Goal: Task Accomplishment & Management: Complete application form

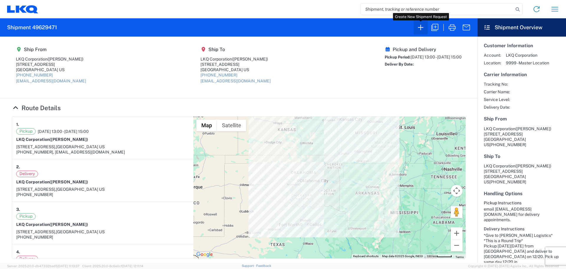
click at [421, 31] on icon "button" at bounding box center [420, 27] width 9 height 9
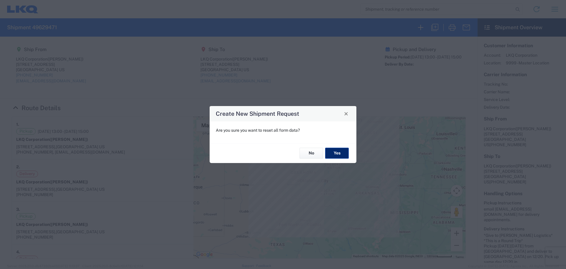
click at [347, 153] on button "Yes" at bounding box center [337, 153] width 24 height 11
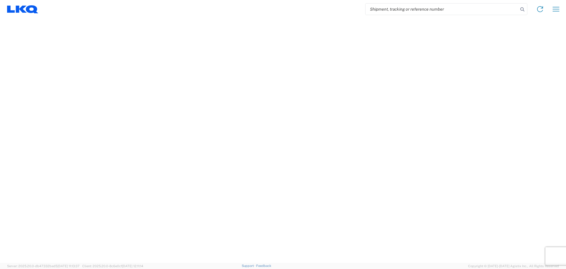
select select "FULL"
select select "LBS"
select select "IN"
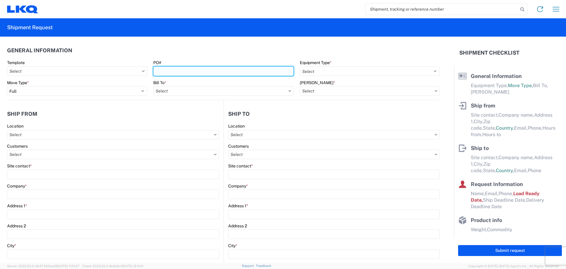
click at [204, 72] on input "PO#" at bounding box center [223, 70] width 140 height 9
type input "T3187"
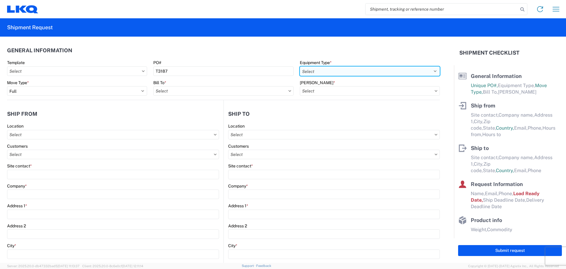
click at [332, 69] on select "Select 53’ Dry Van Flatbed Dropdeck (van) Lowboy (flatbed) Rail" at bounding box center [370, 70] width 140 height 9
select select "STDV"
click at [300, 66] on select "Select 53’ Dry Van Flatbed Dropdeck (van) Lowboy (flatbed) Rail" at bounding box center [370, 70] width 140 height 9
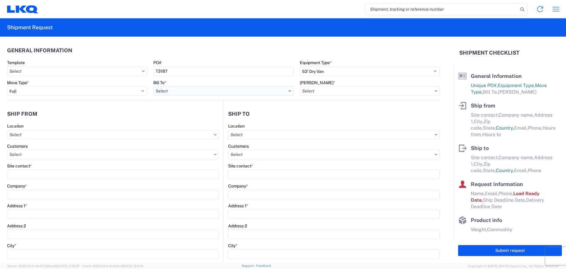
click at [265, 90] on input "text" at bounding box center [223, 90] width 140 height 9
type input "1882"
click at [202, 117] on div "1882 - North American ATK Corporation" at bounding box center [204, 116] width 103 height 9
type input "1882 - North American ATK Corporation"
click at [321, 88] on input "text" at bounding box center [370, 90] width 140 height 9
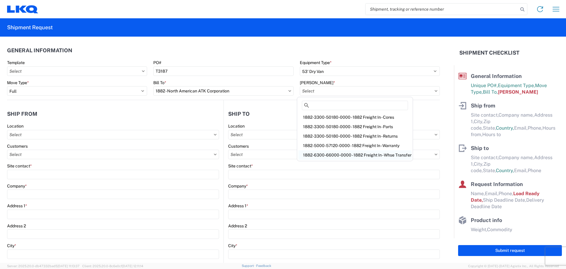
click at [369, 153] on div "1882-6300-66000-0000 - 1882 Freight In - Whse Transfer" at bounding box center [354, 154] width 113 height 9
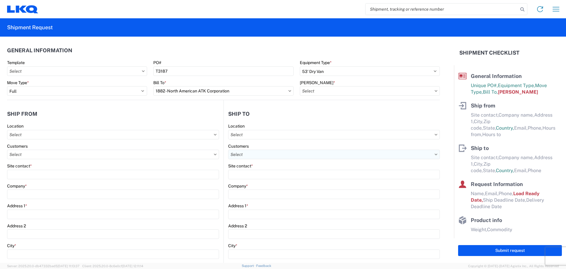
type input "1882-6300-66000-0000 - 1882 Freight In - Whse Transfer"
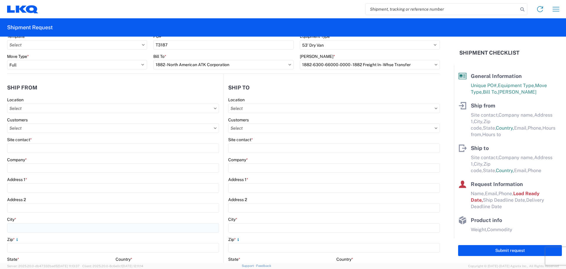
scroll to position [39, 0]
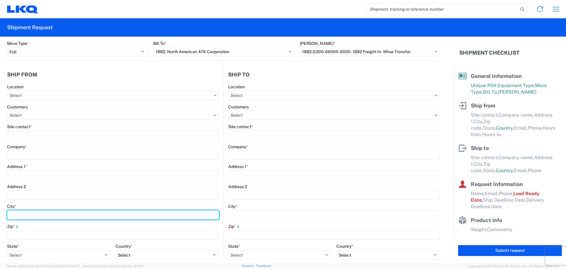
click at [28, 216] on input "City *" at bounding box center [113, 214] width 212 height 9
type input "[PERSON_NAME]"
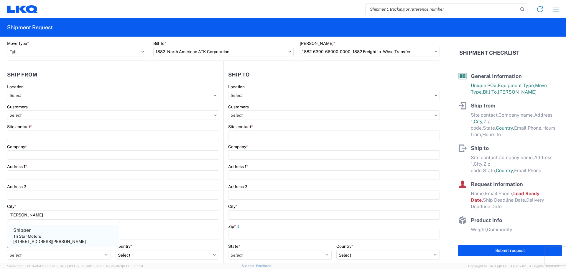
click at [32, 240] on div "[STREET_ADDRESS][PERSON_NAME]" at bounding box center [49, 240] width 73 height 5
type input "Shipper"
type input "Tri Star Motors"
type input "[STREET_ADDRESS]"
type input "54002"
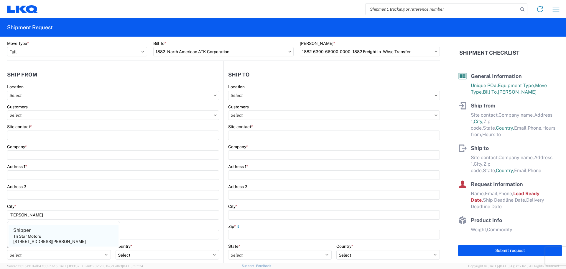
select select "WI"
select select "US"
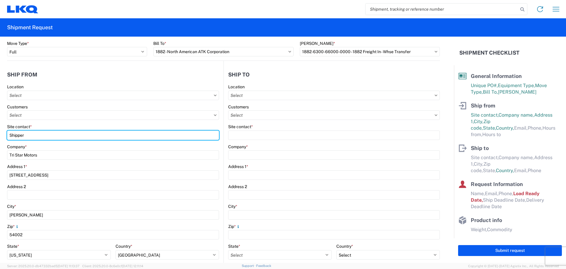
drag, startPoint x: 38, startPoint y: 135, endPoint x: 0, endPoint y: 140, distance: 38.7
click at [0, 140] on form "General Information Template PO# T3187 Equipment Type * Select 53’ Dry Van Flat…" at bounding box center [227, 150] width 454 height 226
type input "[PERSON_NAME]"
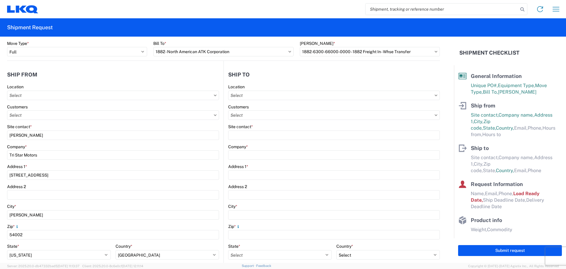
click at [48, 76] on header "Ship from" at bounding box center [115, 74] width 216 height 13
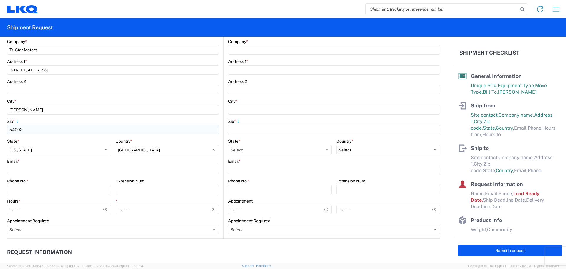
scroll to position [157, 0]
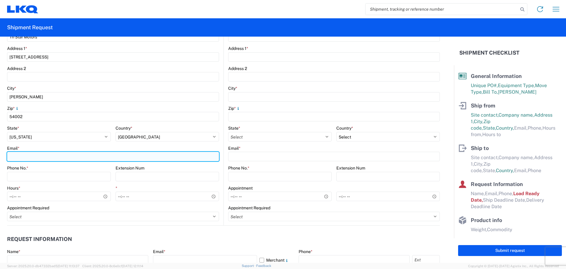
click at [21, 156] on input "Email *" at bounding box center [113, 156] width 212 height 9
click at [20, 155] on input "Email *" at bounding box center [113, 156] width 212 height 9
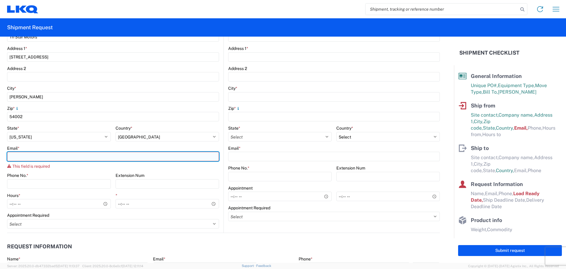
click at [20, 156] on input "Email *" at bounding box center [113, 156] width 212 height 9
paste input "[EMAIL_ADDRESS][DOMAIN_NAME]"
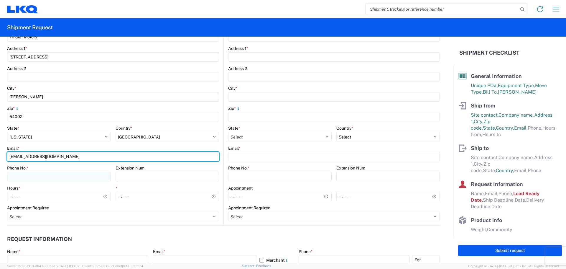
type input "[EMAIL_ADDRESS][DOMAIN_NAME]"
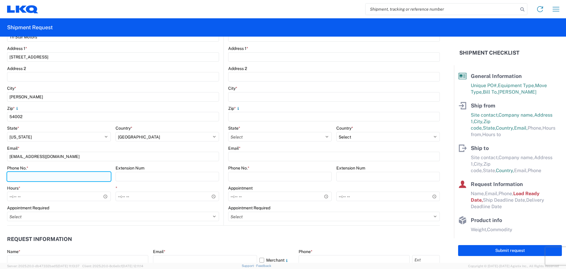
click at [27, 176] on input "Phone No. *" at bounding box center [59, 176] width 104 height 9
type input "[PHONE_NUMBER]"
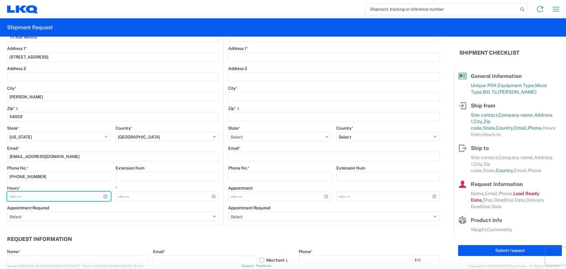
click at [9, 200] on input "Hours *" at bounding box center [59, 195] width 104 height 9
type input "11:00"
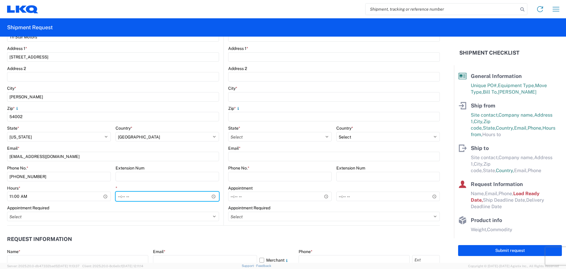
type input "15:00"
click at [308, 232] on header "Request Information" at bounding box center [223, 238] width 433 height 13
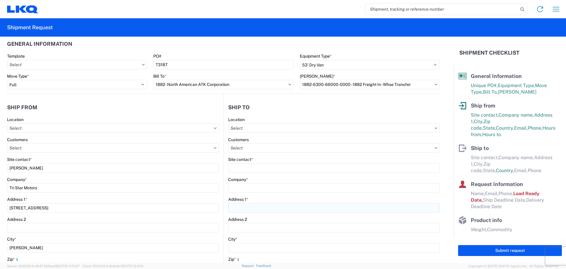
scroll to position [0, 0]
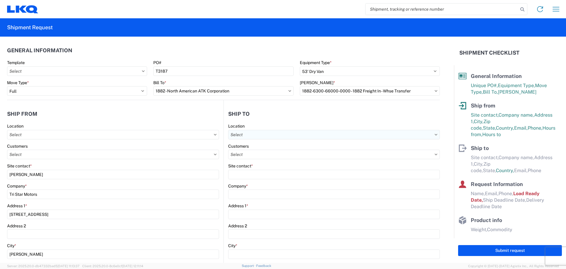
click at [267, 132] on input "text" at bounding box center [334, 134] width 212 height 9
type input "1882"
click at [274, 159] on div "1882 - North American ATK Corporation" at bounding box center [279, 160] width 103 height 9
type input "1882 - North American ATK Corporation"
type input "LKQ Corporation"
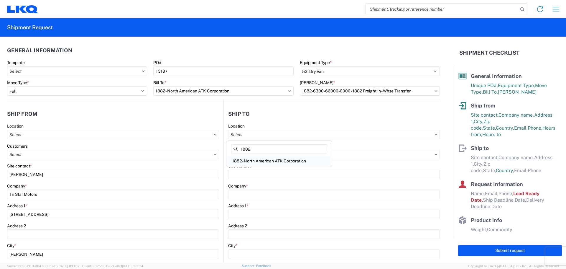
type input "[STREET_ADDRESS]"
type input "[GEOGRAPHIC_DATA]"
type input "75050"
select select "US"
type input "[PHONE_NUMBER]"
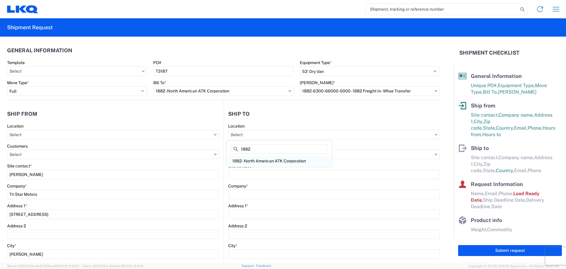
type input "07:00"
type input "17:00"
select select
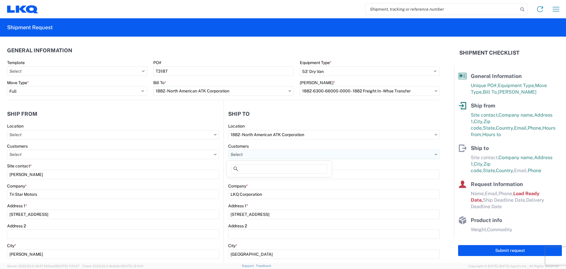
drag, startPoint x: 266, startPoint y: 153, endPoint x: 284, endPoint y: 156, distance: 18.6
click at [265, 153] on input "text" at bounding box center [334, 153] width 212 height 9
click at [307, 99] on agx-form-control-wrapper-v2 "[PERSON_NAME] * 1882-6300-66000-0000 - 1882 Freight In - Whse Transfer" at bounding box center [370, 90] width 146 height 20
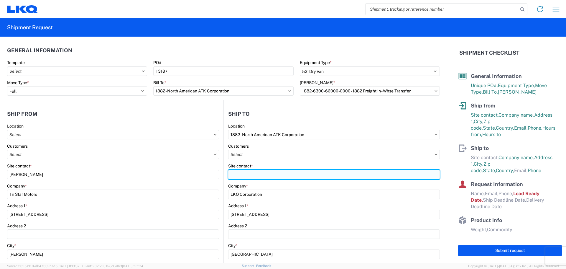
click at [267, 174] on input "Site contact *" at bounding box center [334, 174] width 212 height 9
type input "[PERSON_NAME]"
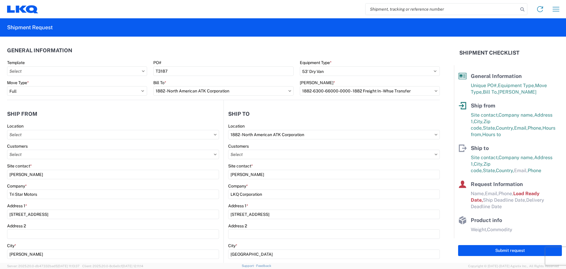
click at [302, 109] on header "Ship to" at bounding box center [332, 113] width 216 height 13
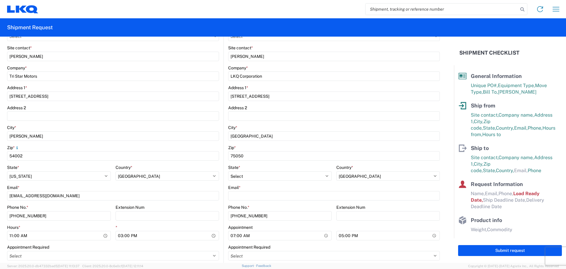
scroll to position [157, 0]
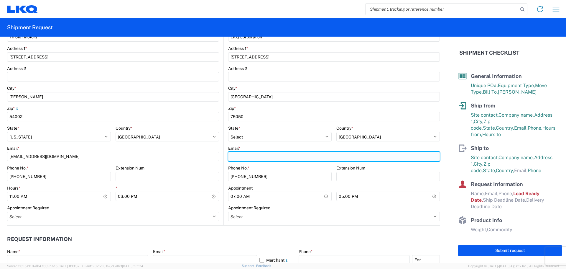
click at [270, 153] on input "Email *" at bounding box center [334, 156] width 212 height 9
type input "[EMAIL_ADDRESS][DOMAIN_NAME]"
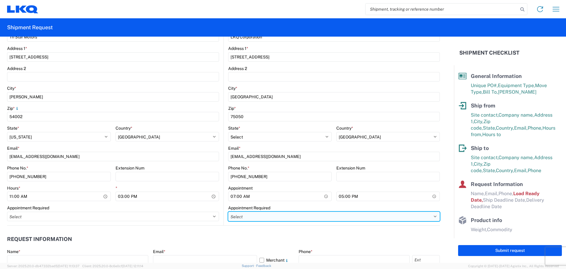
click at [246, 215] on select "Select Appt Required Appt Not Required Appt - First available" at bounding box center [334, 215] width 212 height 9
select select "apptRequired"
click at [228, 211] on select "Select Appt Required Appt Not Required Appt - First available" at bounding box center [334, 215] width 212 height 9
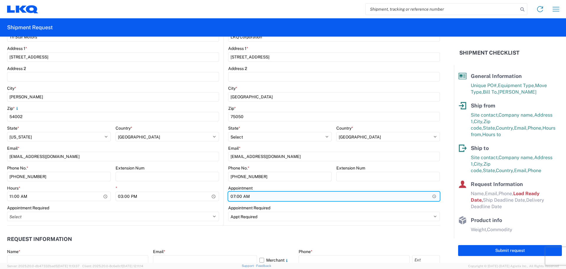
click at [243, 197] on input "07:00" at bounding box center [334, 195] width 212 height 9
click at [237, 196] on input "Hours *" at bounding box center [334, 195] width 212 height 9
click at [230, 195] on input "Hours *" at bounding box center [334, 195] width 212 height 9
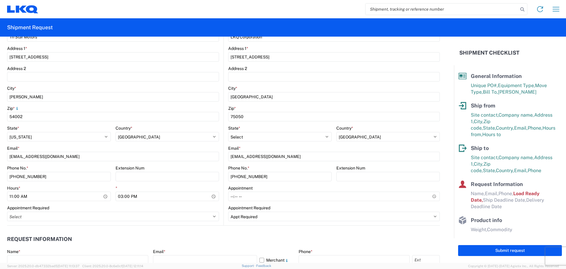
click at [216, 239] on header "Request Information" at bounding box center [223, 238] width 433 height 13
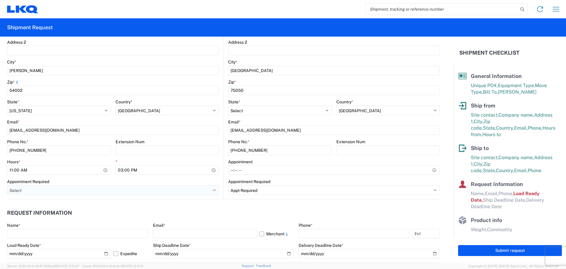
scroll to position [197, 0]
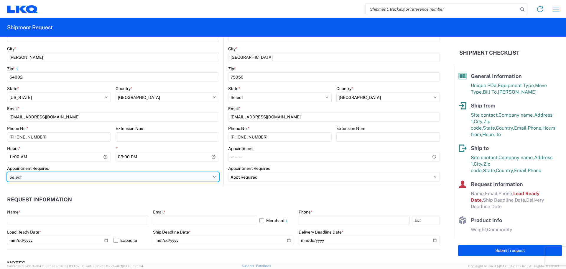
click at [75, 176] on select "Select Appt Required Appt Not Required Appt - First available" at bounding box center [113, 176] width 212 height 9
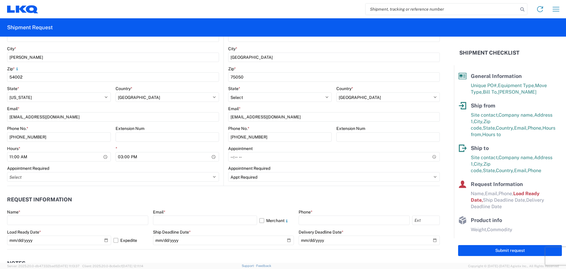
click at [246, 198] on header "Request Information" at bounding box center [223, 199] width 433 height 13
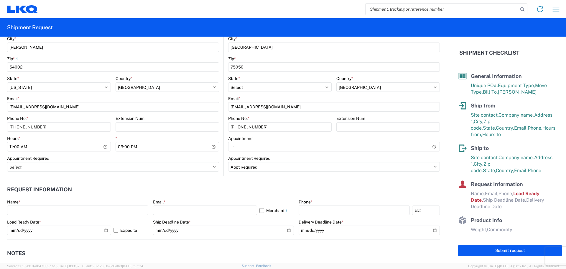
scroll to position [236, 0]
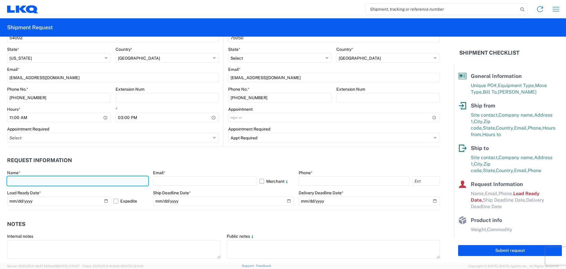
click at [35, 182] on input "text" at bounding box center [77, 180] width 141 height 9
type input "[PERSON_NAME]"
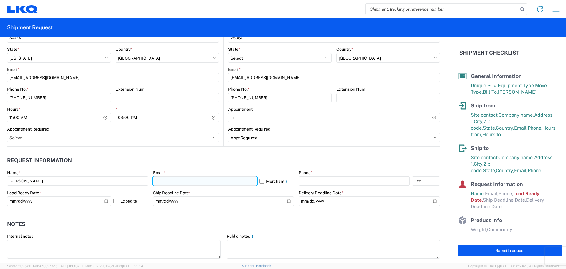
drag, startPoint x: 176, startPoint y: 180, endPoint x: 180, endPoint y: 181, distance: 4.4
click at [176, 180] on input "text" at bounding box center [205, 180] width 104 height 9
type input "[EMAIL_ADDRESS][DOMAIN_NAME]"
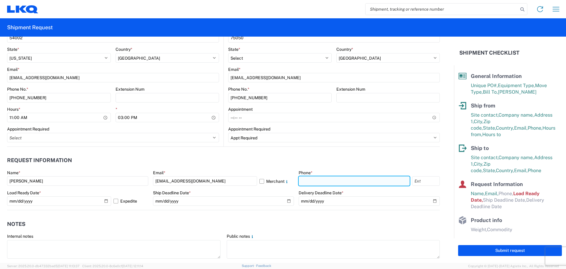
click at [315, 181] on input "text" at bounding box center [354, 180] width 111 height 9
type input "[PHONE_NUMBER]"
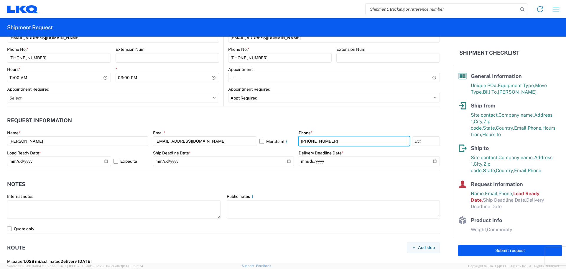
scroll to position [315, 0]
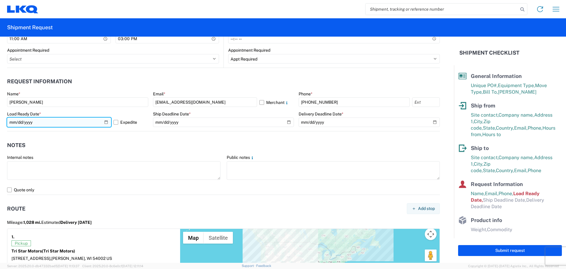
click at [106, 122] on input "[DATE]" at bounding box center [59, 121] width 104 height 9
type input "[DATE]"
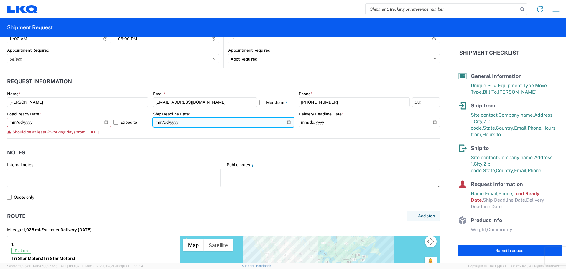
click at [285, 121] on input "date" at bounding box center [223, 121] width 141 height 9
type input "[DATE]"
click at [115, 124] on label "Expedite" at bounding box center [130, 121] width 35 height 9
click at [0, 0] on input "Expedite" at bounding box center [0, 0] width 0 height 0
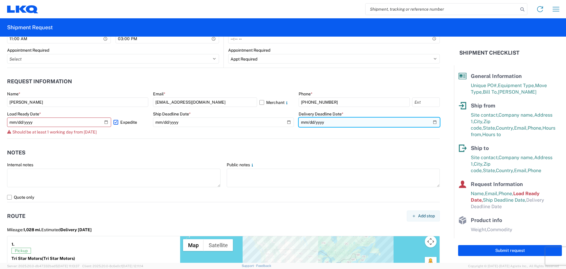
click at [431, 121] on input "date" at bounding box center [369, 121] width 141 height 9
type input "[DATE]"
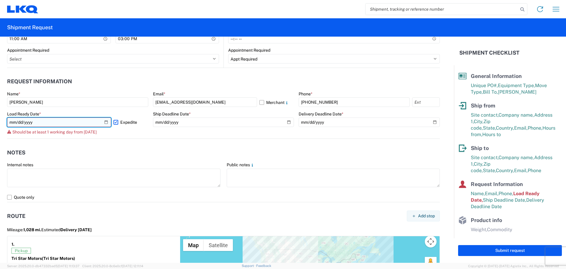
click at [105, 121] on input "[DATE]" at bounding box center [59, 121] width 104 height 9
type input "[DATE]"
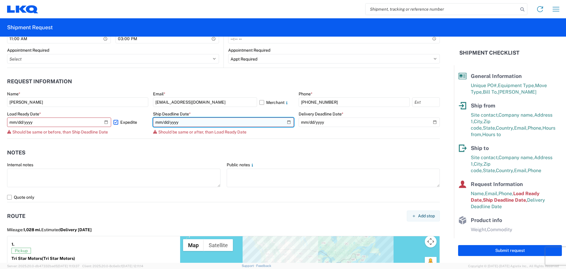
drag, startPoint x: 286, startPoint y: 120, endPoint x: 283, endPoint y: 123, distance: 4.2
click at [285, 121] on input "[DATE]" at bounding box center [223, 121] width 141 height 9
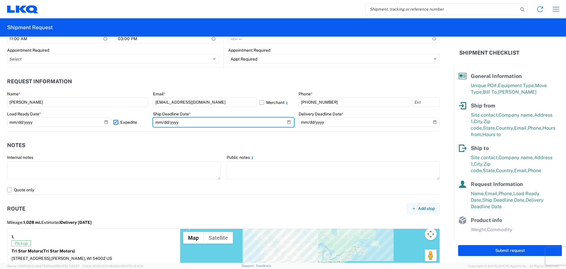
type input "[DATE]"
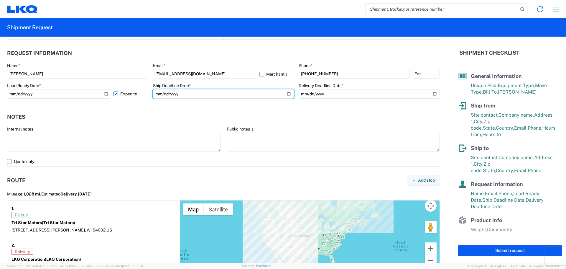
scroll to position [354, 0]
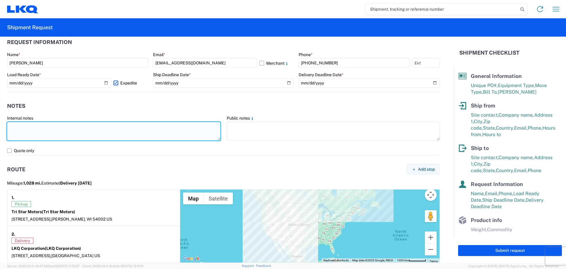
click at [95, 137] on textarea at bounding box center [113, 131] width 213 height 19
drag, startPoint x: 99, startPoint y: 137, endPoint x: 0, endPoint y: 114, distance: 101.3
click at [0, 114] on form "General Information Template PO# T3187 Equipment Type * Select 53’ Dry Van Flat…" at bounding box center [227, 150] width 454 height 226
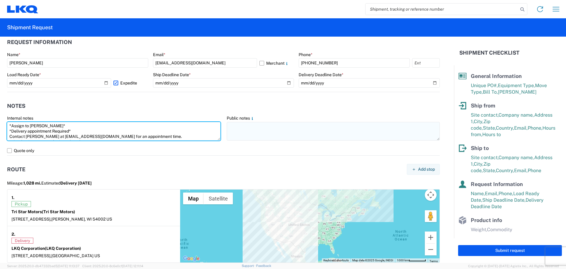
type textarea "*Assign to [PERSON_NAME]* *Delivery appointment Required* Contact [PERSON_NAME]…"
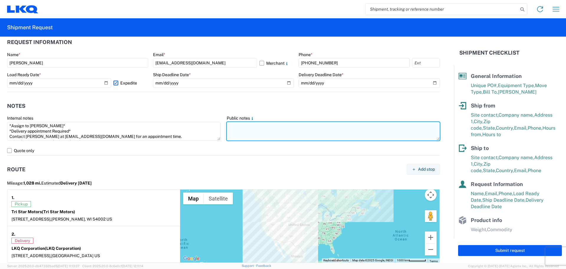
click at [267, 129] on textarea at bounding box center [333, 131] width 213 height 19
paste textarea "*Assign to [PERSON_NAME]* *Delivery appointment Required* Contact [PERSON_NAME]…"
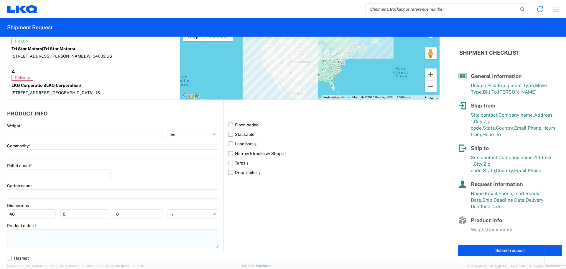
type textarea "*Assign to [PERSON_NAME]* *Delivery appointment Required* Contact [PERSON_NAME]…"
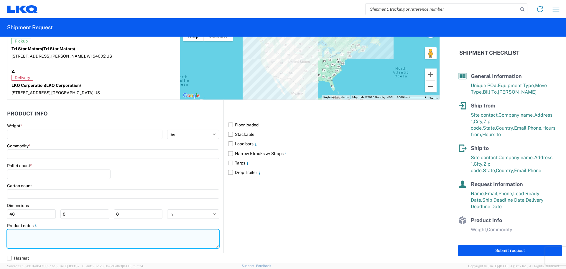
click at [33, 243] on textarea at bounding box center [113, 238] width 212 height 19
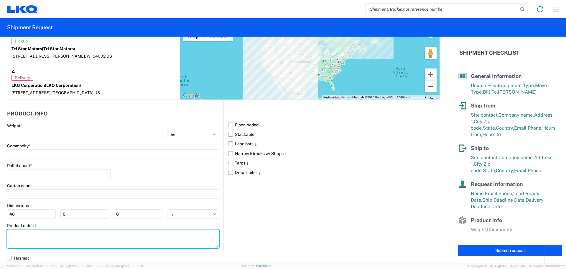
paste textarea "*Assign to [PERSON_NAME]* *Delivery appointment Required* Contact [PERSON_NAME]…"
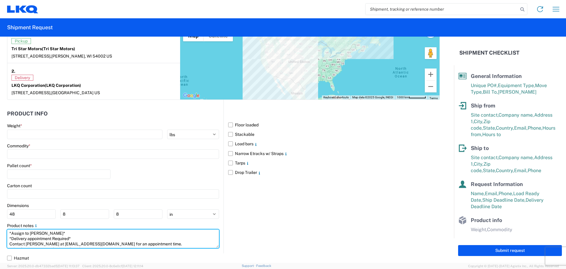
scroll to position [4, 0]
type textarea "*Assign to [PERSON_NAME]* *Delivery appointment Required* Contact [PERSON_NAME]…"
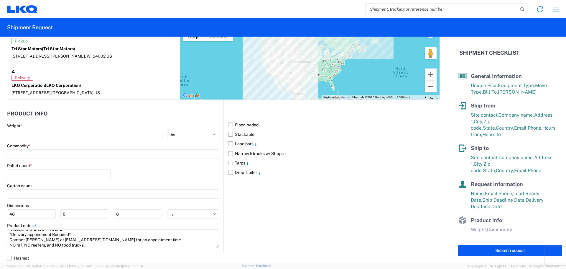
click at [228, 133] on label "Stackable" at bounding box center [334, 133] width 212 height 9
click at [0, 0] on input "Stackable" at bounding box center [0, 0] width 0 height 0
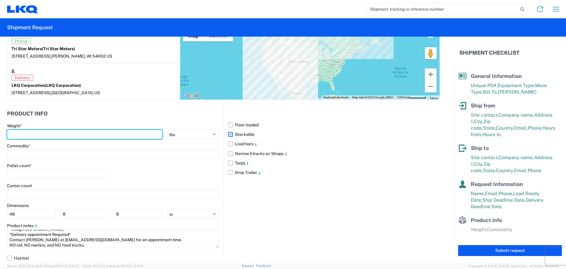
click at [30, 131] on input "number" at bounding box center [84, 133] width 155 height 9
type input "40000"
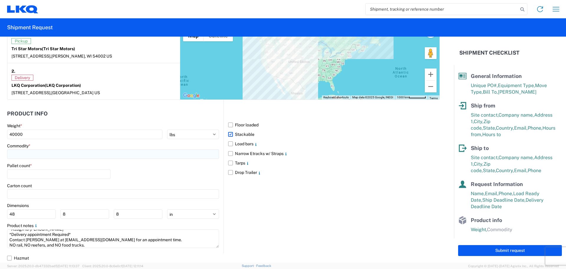
click at [25, 149] on div "Commodity *" at bounding box center [113, 151] width 212 height 16
click at [26, 154] on input at bounding box center [113, 153] width 212 height 9
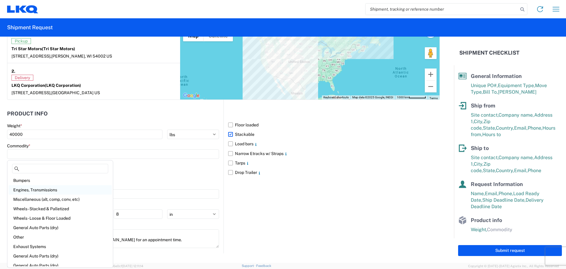
click at [44, 191] on div "Engines, Transmissions" at bounding box center [60, 189] width 103 height 9
type input "Engines, Transmissions"
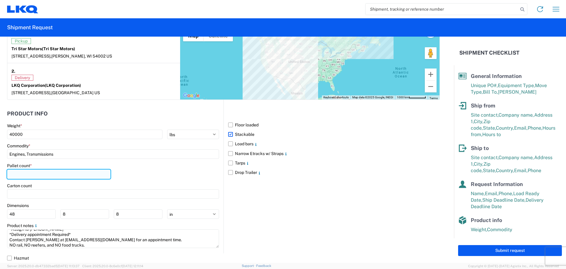
click at [28, 172] on input "number" at bounding box center [58, 173] width 103 height 9
type input "45"
click at [200, 183] on div "Carton count" at bounding box center [113, 185] width 212 height 5
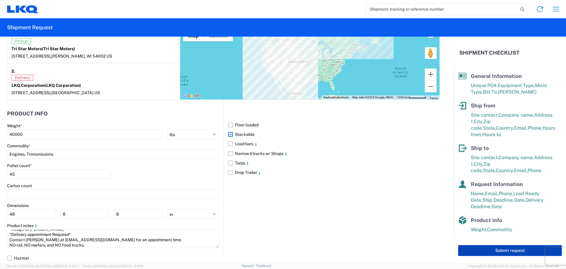
click at [481, 250] on button "Submit request" at bounding box center [510, 250] width 104 height 11
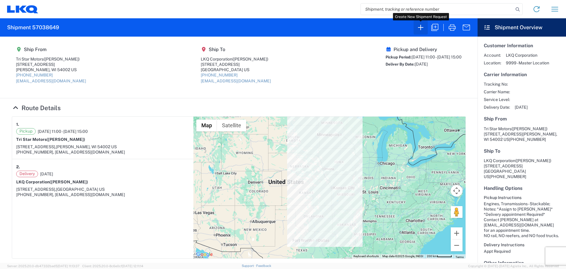
click at [423, 31] on icon "button" at bounding box center [420, 27] width 9 height 9
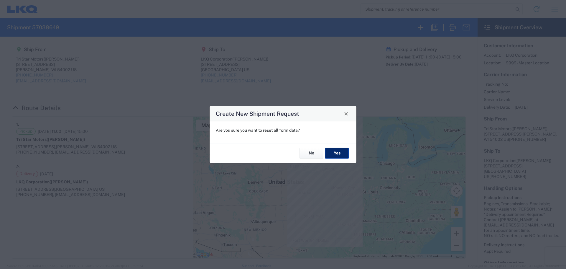
click at [340, 156] on button "Yes" at bounding box center [337, 153] width 24 height 11
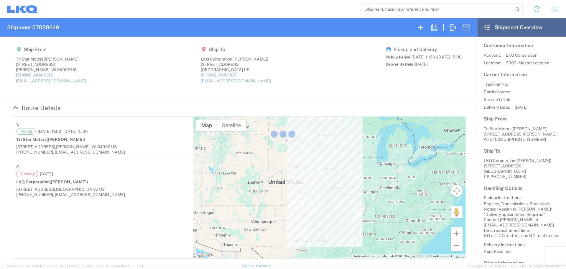
select select "FULL"
select select "US"
select select "LBS"
select select "IN"
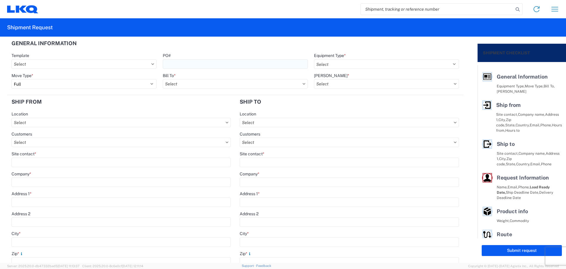
click at [180, 64] on input "PO#" at bounding box center [235, 63] width 145 height 9
type input "MMMHouston100625"
click at [238, 51] on agx-form-section "General Information Template PO# MMMHouston100625 Equipment Type * Select 53’ D…" at bounding box center [235, 66] width 456 height 58
click at [328, 62] on select "Select 53’ Dry Van Flatbed Dropdeck (van) Lowboy (flatbed) Rail" at bounding box center [386, 63] width 145 height 9
select select "STDV"
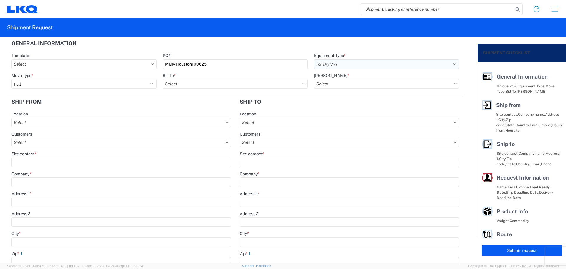
click at [314, 59] on select "Select 53’ Dry Van Flatbed Dropdeck (van) Lowboy (flatbed) Rail" at bounding box center [386, 63] width 145 height 9
click at [179, 83] on input "text" at bounding box center [235, 83] width 145 height 9
type input "1760"
click at [195, 109] on div "1760 - LKQ Best Core" at bounding box center [214, 109] width 103 height 9
type input "1760 - LKQ Best Core"
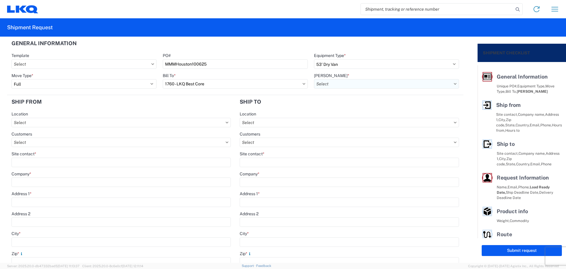
click at [333, 80] on input "text" at bounding box center [386, 83] width 145 height 9
click at [349, 108] on div "1760-1300-50180-0000 - 1760 Freight In - Cores" at bounding box center [363, 109] width 103 height 9
type input "1760-1300-50180-0000 - 1760 Freight In - Cores"
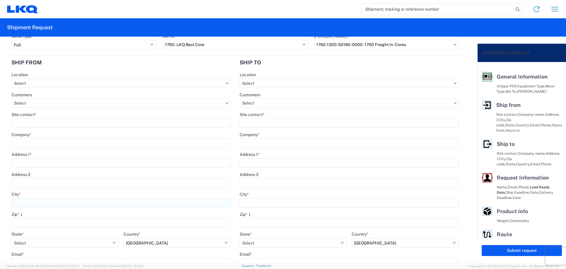
click at [31, 203] on input "City *" at bounding box center [120, 202] width 219 height 9
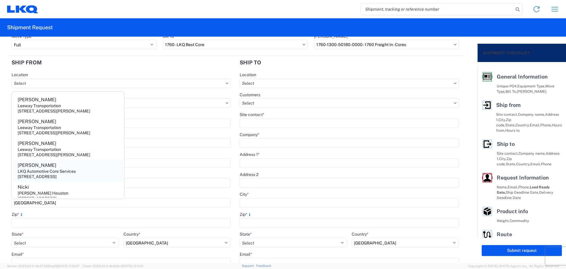
scroll to position [356, 0]
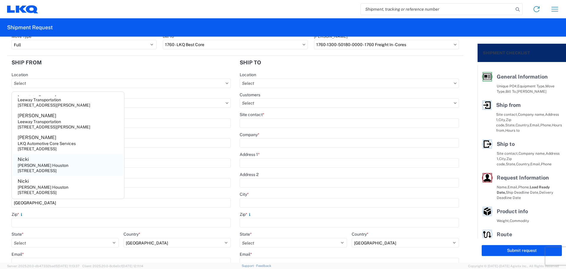
type input "[GEOGRAPHIC_DATA]"
click at [50, 169] on div "[STREET_ADDRESS]" at bounding box center [37, 170] width 39 height 5
type input "Nicki"
type input "[PERSON_NAME] Houston"
type input "8601 Tavenor"
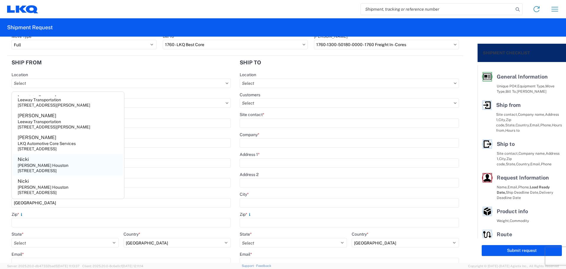
type input "77075"
select select "[GEOGRAPHIC_DATA]"
type input "[PHONE_NUMBER]"
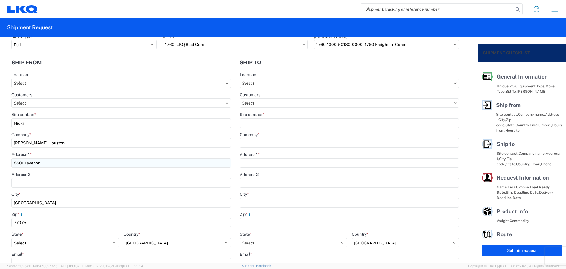
click at [19, 162] on input "8601 Tavenor" at bounding box center [120, 162] width 219 height 9
click at [55, 163] on input "8910 Tavenor" at bounding box center [120, 162] width 219 height 9
type input "[STREET_ADDRESS][PERSON_NAME]"
click at [75, 68] on header "Ship from" at bounding box center [121, 62] width 228 height 13
drag, startPoint x: 13, startPoint y: 126, endPoint x: 0, endPoint y: 129, distance: 13.5
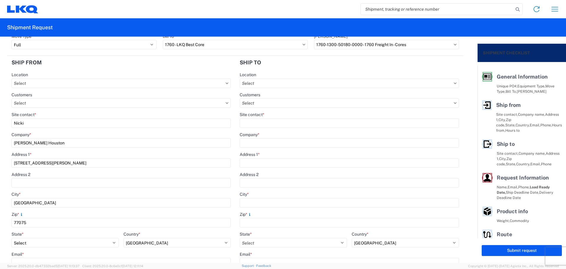
click at [0, 129] on form "General Information Template PO# MMMHouston100625 Equipment Type * Select 53’ D…" at bounding box center [239, 150] width 478 height 226
type input "[PERSON_NAME]"
click at [80, 63] on header "Ship from" at bounding box center [121, 62] width 228 height 13
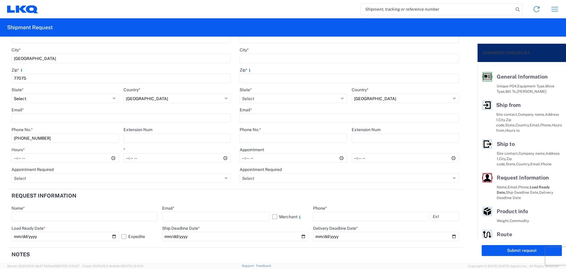
scroll to position [197, 0]
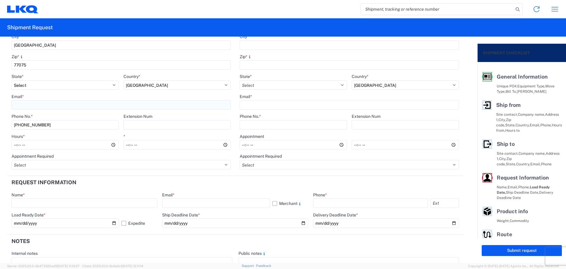
click at [24, 104] on input "Email *" at bounding box center [120, 104] width 219 height 9
type input "[EMAIL_ADDRESS][DOMAIN_NAME]"
click at [14, 148] on input "Hours *" at bounding box center [64, 144] width 107 height 9
type input "06:00"
type input "12:00"
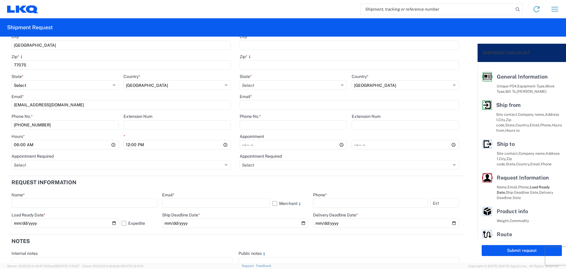
click at [105, 185] on header "Request Information" at bounding box center [235, 182] width 456 height 13
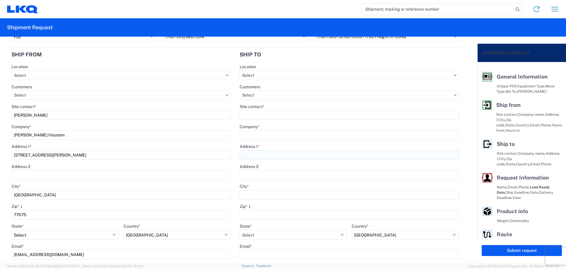
scroll to position [39, 0]
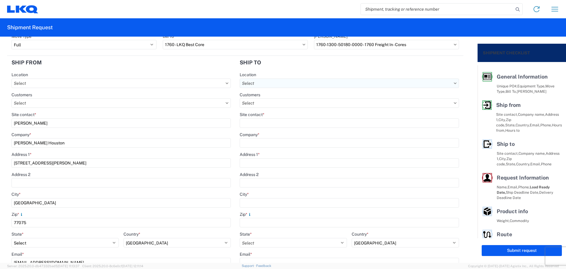
click at [277, 81] on input "text" at bounding box center [349, 82] width 219 height 9
type input "1760"
click at [290, 110] on div "1760 - LKQ Best Core" at bounding box center [290, 109] width 103 height 9
type input "1760 - LKQ Best Core"
type input "LKQ Corporation"
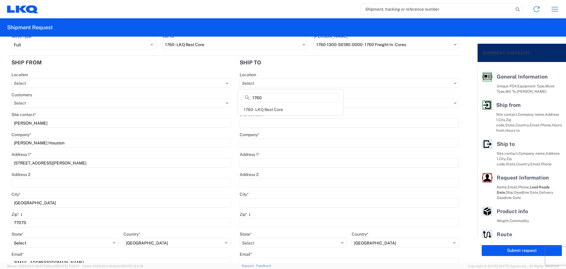
type input "[STREET_ADDRESS]"
type input "[GEOGRAPHIC_DATA]"
type input "77038"
type input "[PHONE_NUMBER]"
select select
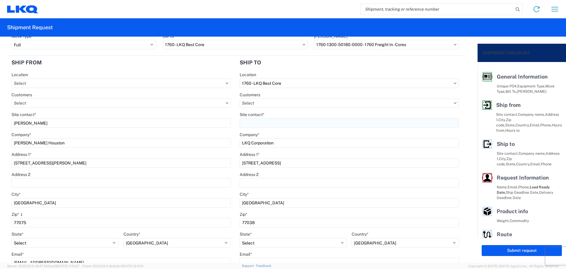
click at [267, 121] on input "Site contact *" at bounding box center [349, 122] width 219 height 9
type input "[PERSON_NAME]"
click at [338, 58] on header "Ship to" at bounding box center [349, 62] width 228 height 13
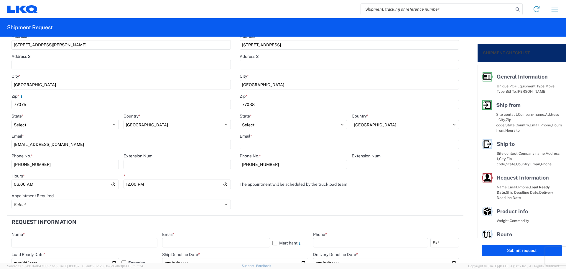
scroll to position [197, 0]
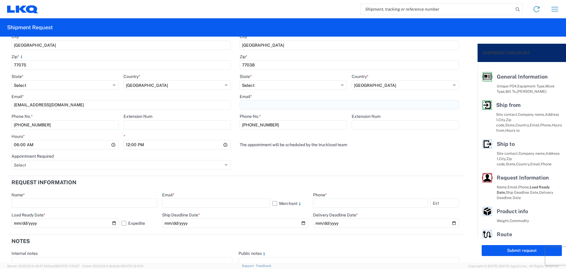
click at [272, 104] on input "Email *" at bounding box center [349, 104] width 219 height 9
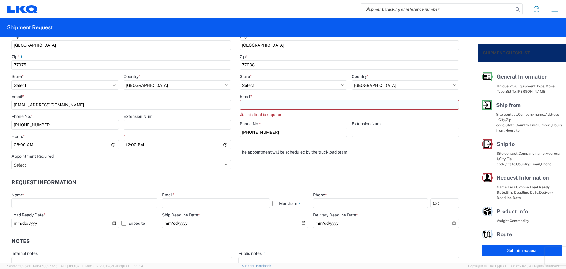
paste input "[EMAIL_ADDRESS][DOMAIN_NAME]"
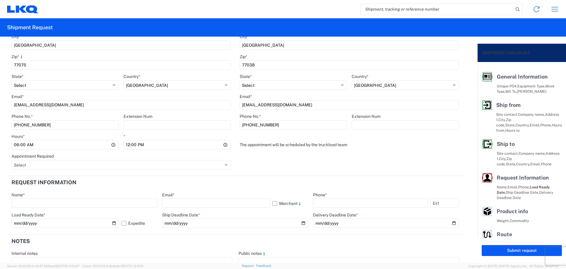
type input "[EMAIL_ADDRESS][DOMAIN_NAME]"
click at [231, 176] on header "Request Information" at bounding box center [235, 182] width 456 height 13
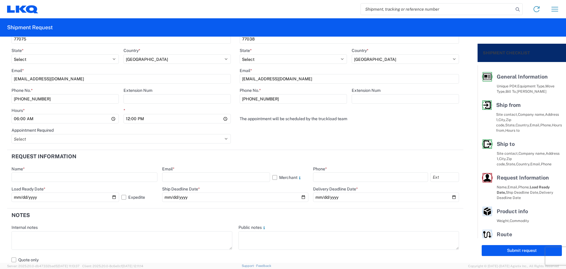
scroll to position [236, 0]
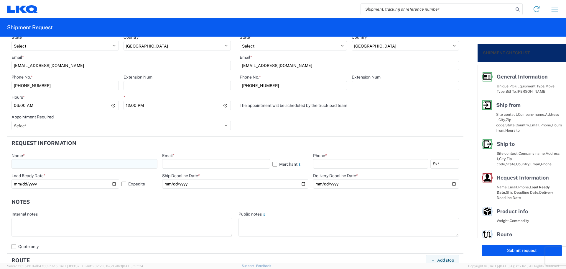
click at [65, 160] on input "text" at bounding box center [84, 163] width 146 height 9
type input "[PERSON_NAME]"
click at [205, 162] on input "text" at bounding box center [216, 163] width 108 height 9
type input "[EMAIL_ADDRESS][DOMAIN_NAME]"
click at [321, 163] on input "text" at bounding box center [370, 163] width 115 height 9
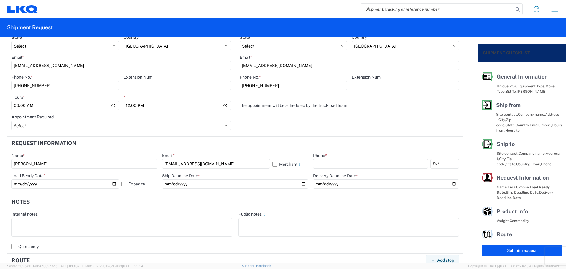
type input "[PHONE_NUMBER]"
click at [112, 182] on input "[DATE]" at bounding box center [65, 183] width 108 height 9
type input "[DATE]"
click at [301, 183] on input "date" at bounding box center [235, 183] width 146 height 9
type input "[DATE]"
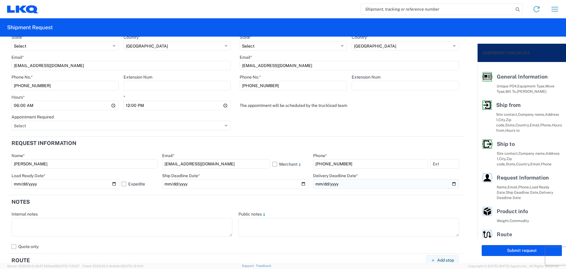
click at [450, 183] on input "date" at bounding box center [386, 183] width 146 height 9
type input "[DATE]"
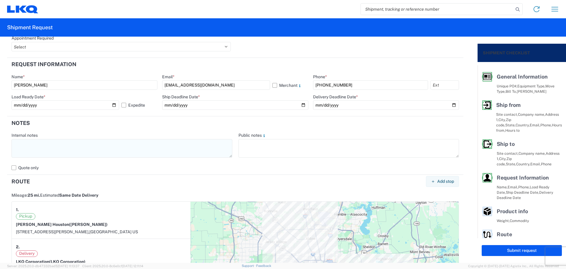
click at [63, 150] on textarea at bounding box center [121, 148] width 221 height 19
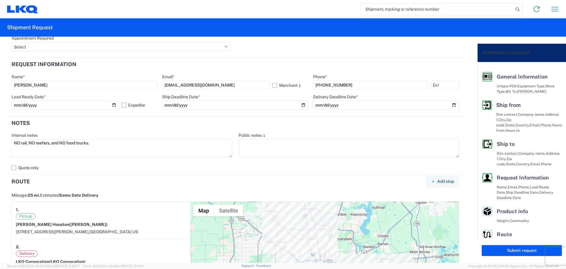
drag, startPoint x: 83, startPoint y: 140, endPoint x: 5, endPoint y: 144, distance: 78.2
click at [5, 144] on form "General Information Template PO# MMMHouston100625 Equipment Type * Select 53’ D…" at bounding box center [239, 150] width 478 height 226
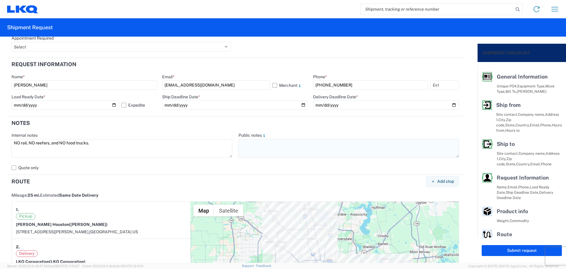
type textarea "NO rail, NO reefers, and NO food trucks."
click at [291, 144] on textarea at bounding box center [348, 148] width 221 height 19
paste textarea "NO rail, NO reefers, and NO food trucks."
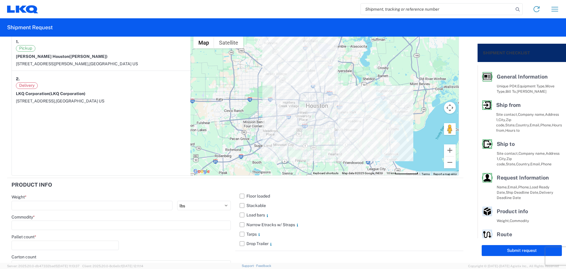
scroll to position [556, 0]
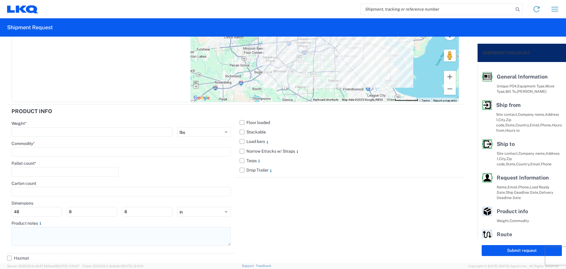
type textarea "NO rail, NO reefers, and NO food trucks."
click at [47, 237] on textarea at bounding box center [120, 236] width 219 height 19
paste textarea "NO rail, NO reefers, and NO food trucks."
type textarea "NO rail, NO reefers, and NO food trucks."
click at [242, 130] on label "Stackable" at bounding box center [349, 131] width 219 height 9
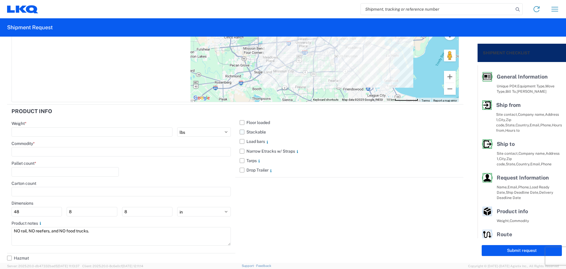
click at [0, 0] on input "Stackable" at bounding box center [0, 0] width 0 height 0
click at [69, 126] on div "Weight * kgs lbs" at bounding box center [120, 129] width 219 height 16
click at [65, 131] on input "number" at bounding box center [91, 131] width 161 height 9
type input "29867"
click at [47, 152] on input at bounding box center [120, 151] width 219 height 9
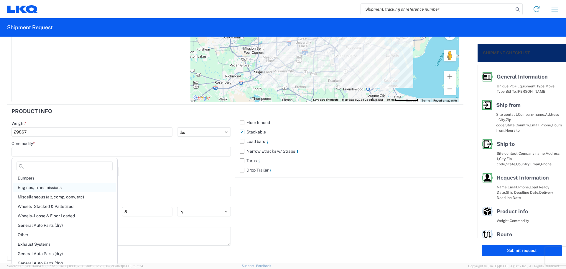
click at [49, 187] on div "Engines, Transmissions" at bounding box center [64, 186] width 103 height 9
type input "Engines, Transmissions"
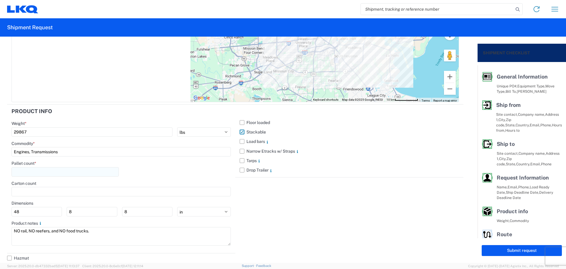
click at [35, 172] on input "number" at bounding box center [64, 171] width 107 height 9
type input "40"
click at [131, 175] on div "Pallet count * 40" at bounding box center [120, 170] width 219 height 20
click at [490, 250] on button "Submit request" at bounding box center [522, 250] width 80 height 11
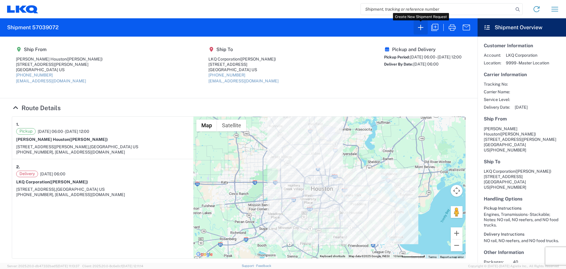
click at [422, 27] on icon "button" at bounding box center [420, 27] width 9 height 9
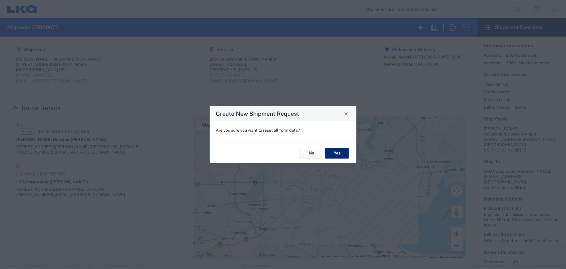
click at [339, 151] on button "Yes" at bounding box center [337, 153] width 24 height 11
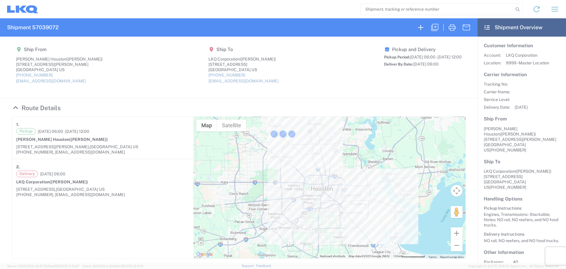
select select "FULL"
select select "US"
select select "LBS"
select select "IN"
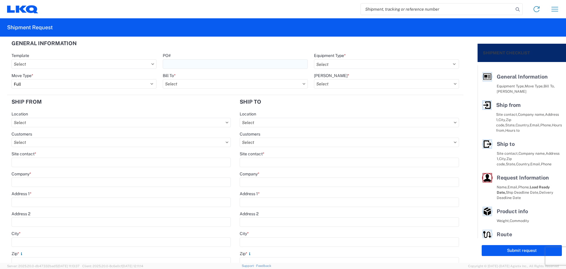
click at [196, 63] on input "PO#" at bounding box center [235, 63] width 145 height 9
type input "MMMLebanon100625"
click at [269, 45] on header "General Information" at bounding box center [235, 43] width 456 height 13
click at [343, 65] on select "Select 53’ Dry Van Flatbed Dropdeck (van) Lowboy (flatbed) Rail" at bounding box center [386, 63] width 145 height 9
select select "STDV"
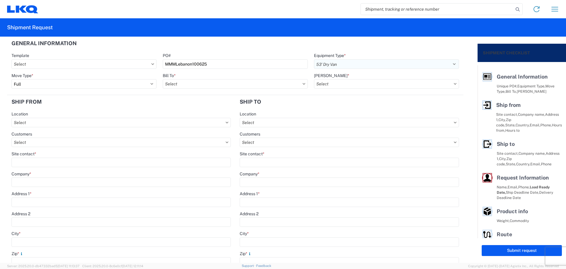
click at [314, 59] on select "Select 53’ Dry Van Flatbed Dropdeck (van) Lowboy (flatbed) Rail" at bounding box center [386, 63] width 145 height 9
click at [189, 83] on input "text" at bounding box center [235, 83] width 145 height 9
type input "1760"
click at [200, 110] on div "1760 - LKQ Best Core" at bounding box center [214, 109] width 103 height 9
type input "1760 - LKQ Best Core"
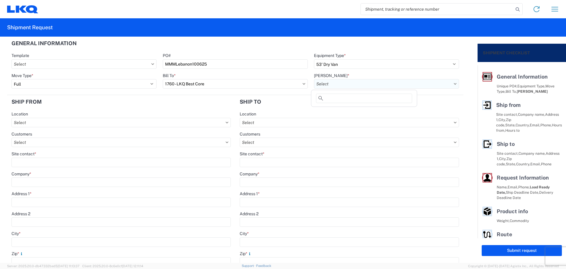
click at [330, 84] on input "text" at bounding box center [386, 83] width 145 height 9
click at [368, 108] on div "1760-1300-50180-0000 - 1760 Freight In - Cores" at bounding box center [363, 109] width 103 height 9
type input "1760-1300-50180-0000 - 1760 Freight In - Cores"
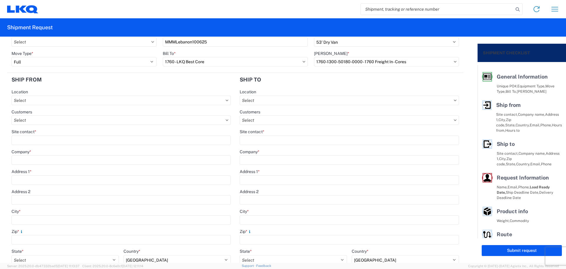
scroll to position [39, 0]
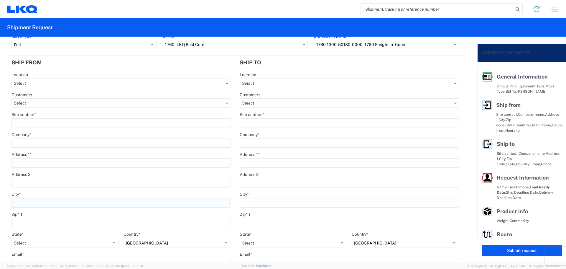
click at [37, 202] on input "City *" at bounding box center [120, 202] width 219 height 9
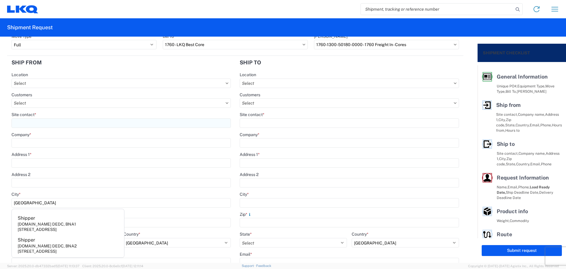
type input "[GEOGRAPHIC_DATA]"
click at [41, 121] on input "Site contact *" at bounding box center [120, 122] width 219 height 9
type input "[PERSON_NAME]"
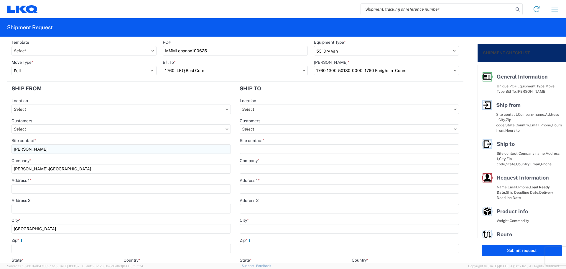
scroll to position [0, 0]
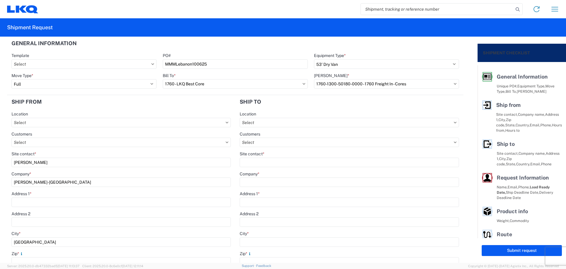
type input "[PERSON_NAME]-[GEOGRAPHIC_DATA]"
click at [107, 103] on header "Ship from" at bounding box center [121, 101] width 228 height 13
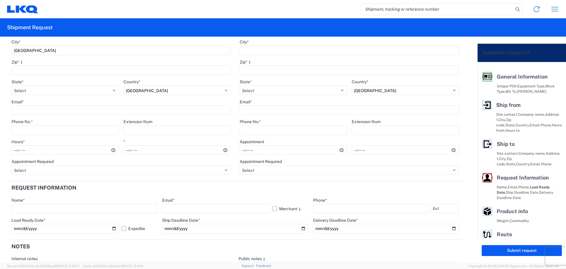
scroll to position [197, 0]
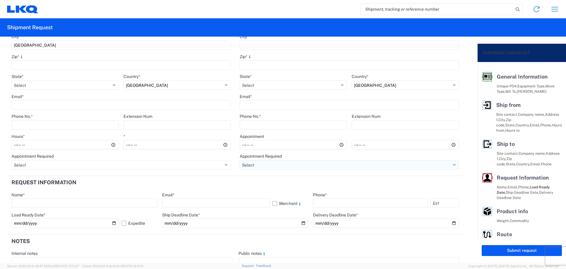
click at [284, 166] on select "Select Appt Required Appt Not Required Appt - First available" at bounding box center [349, 164] width 219 height 9
click at [210, 184] on header "Request Information" at bounding box center [235, 182] width 456 height 13
click at [276, 161] on select "Select Appt Required Appt Not Required Appt - First available" at bounding box center [349, 164] width 219 height 9
select select "apptRequired"
click at [240, 160] on select "Select Appt Required Appt Not Required Appt - First available" at bounding box center [349, 164] width 219 height 9
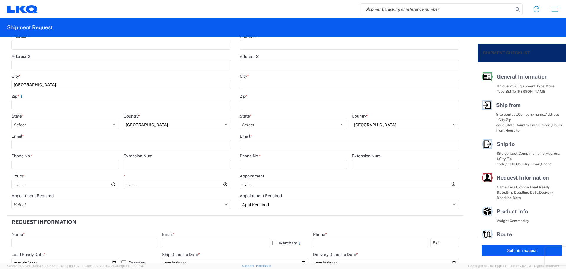
scroll to position [0, 0]
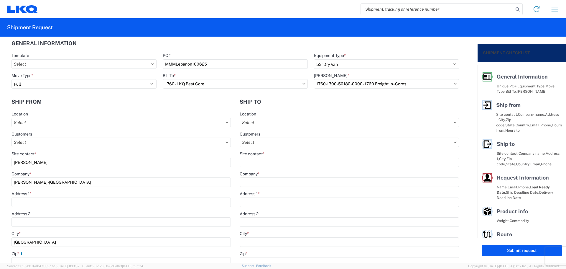
click at [271, 105] on header "Ship to" at bounding box center [349, 101] width 228 height 13
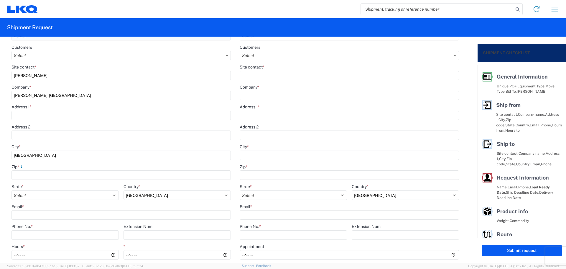
scroll to position [118, 0]
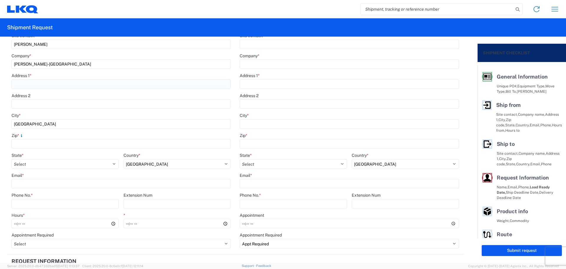
click at [37, 85] on input "Address 1 *" at bounding box center [120, 83] width 219 height 9
type input "200 Duke Dr"
click at [36, 144] on input "Zip *" at bounding box center [120, 143] width 219 height 9
type input "37090"
click at [27, 162] on select "Select [US_STATE] [US_STATE] [US_STATE] [US_STATE] Armed Forces Americas Armed …" at bounding box center [64, 163] width 107 height 9
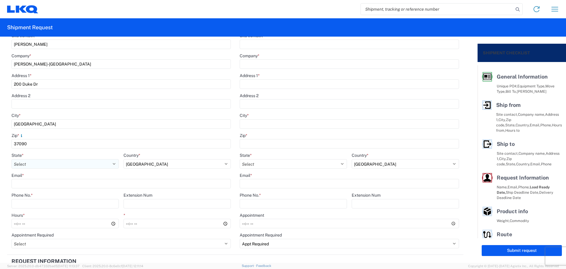
select select "TN"
click at [11, 159] on select "Select [US_STATE] [US_STATE] [US_STATE] [US_STATE] Armed Forces Americas Armed …" at bounding box center [64, 163] width 107 height 9
click at [37, 182] on input "Email *" at bounding box center [120, 183] width 219 height 9
type input "[EMAIL_ADDRESS][DOMAIN_NAME]"
type input "[PHONE_NUMBER]"
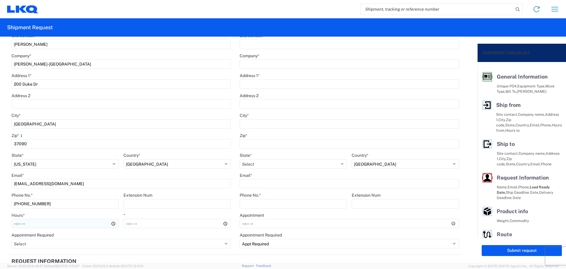
click at [14, 225] on input "Hours *" at bounding box center [64, 222] width 107 height 9
type input "08:00"
type input "14:00"
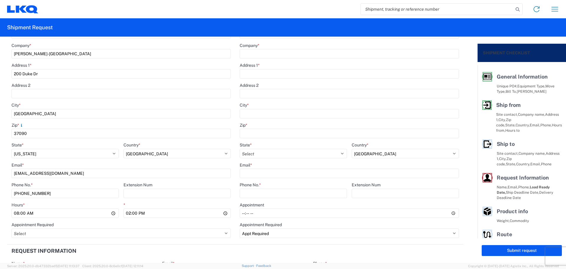
scroll to position [157, 0]
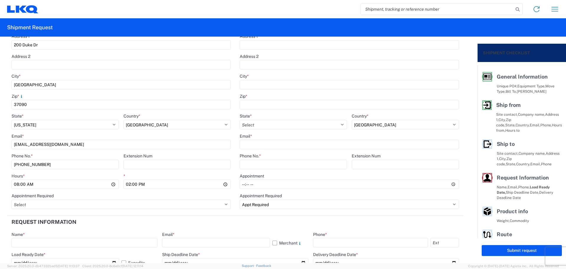
click at [269, 227] on header "Request Information" at bounding box center [235, 221] width 456 height 13
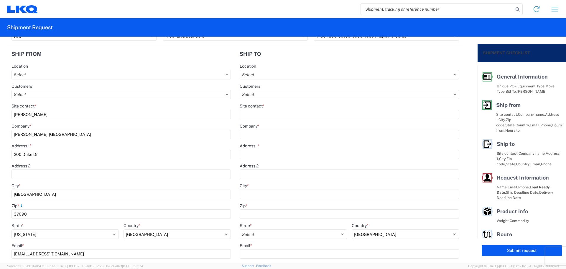
scroll to position [39, 0]
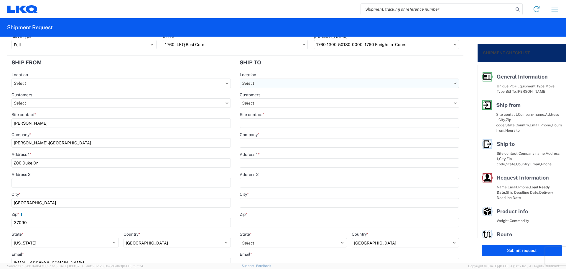
click at [264, 82] on input "text" at bounding box center [349, 82] width 219 height 9
type input "1634"
click at [279, 112] on div "1634 - [GEOGRAPHIC_DATA] - [PERSON_NAME] - Boat Rock" at bounding box center [297, 109] width 116 height 9
type input "1634 - [GEOGRAPHIC_DATA] - [PERSON_NAME] - Boat Rock"
type input "LKQ Corporation"
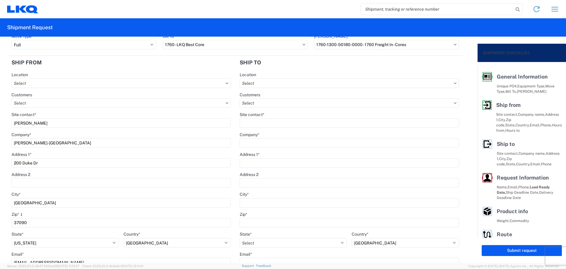
type input "[STREET_ADDRESS]"
type input "[GEOGRAPHIC_DATA]"
type input "30336"
type input "[PHONE_NUMBER]"
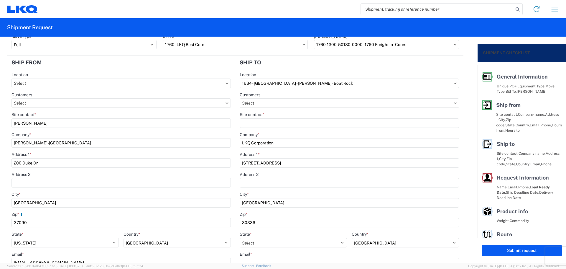
select select
click at [271, 122] on input "Site contact *" at bounding box center [349, 122] width 219 height 9
type input "[PERSON_NAME]"
click at [307, 65] on header "Ship to" at bounding box center [349, 62] width 228 height 13
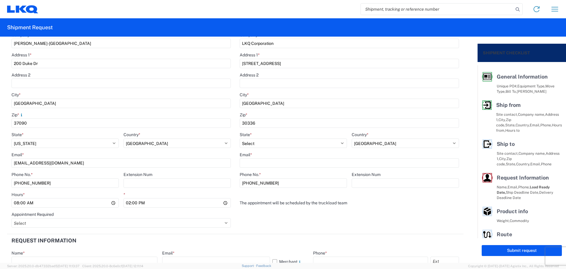
scroll to position [157, 0]
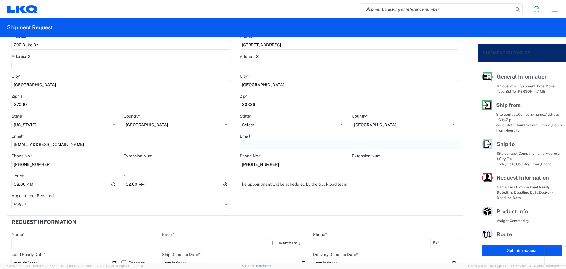
click at [258, 144] on input "Email *" at bounding box center [349, 143] width 219 height 9
paste input "[EMAIL_ADDRESS][DOMAIN_NAME]"
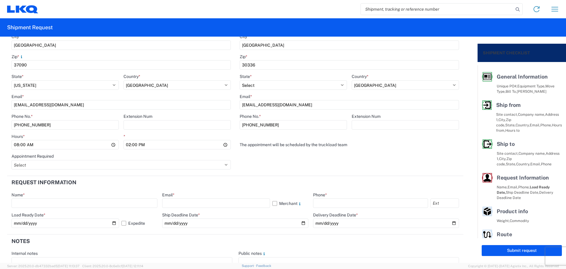
type input "[EMAIL_ADDRESS][DOMAIN_NAME]"
click at [239, 175] on agx-form-section "Ship to 1634 Location 1634 - [GEOGRAPHIC_DATA] - [PERSON_NAME] - Boat Rock Cust…" at bounding box center [349, 36] width 228 height 277
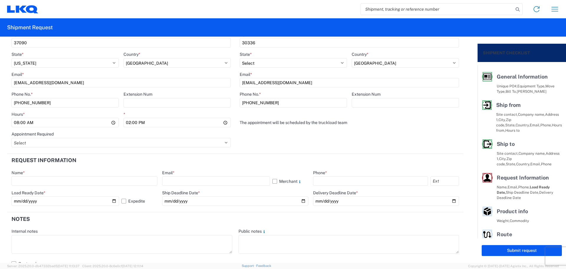
scroll to position [275, 0]
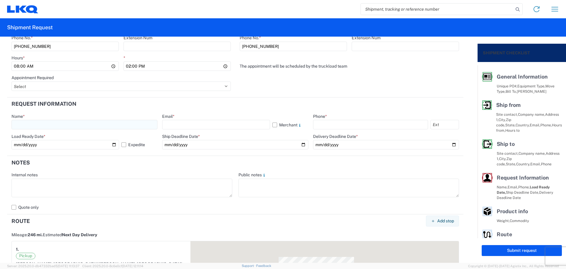
click at [43, 123] on input "text" at bounding box center [84, 124] width 146 height 9
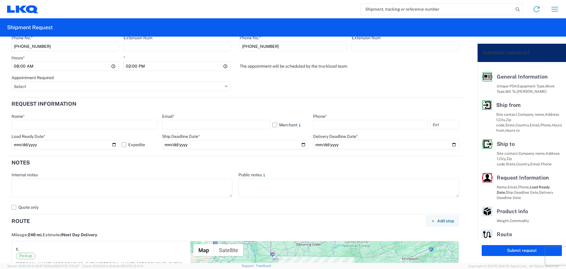
type input "[PERSON_NAME]"
click at [196, 119] on div "Email * Merchant" at bounding box center [235, 121] width 146 height 16
drag, startPoint x: 197, startPoint y: 123, endPoint x: 200, endPoint y: 124, distance: 4.0
click at [197, 123] on input "text" at bounding box center [216, 124] width 108 height 9
type input "[EMAIL_ADDRESS][DOMAIN_NAME]"
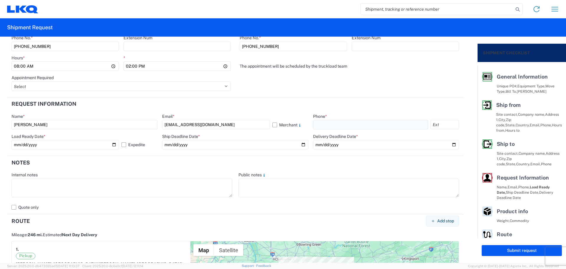
click at [321, 123] on input "text" at bounding box center [370, 124] width 115 height 9
type input "[PHONE_NUMBER]"
click at [300, 145] on input "date" at bounding box center [235, 144] width 146 height 9
type input "[DATE]"
click at [451, 143] on input "date" at bounding box center [386, 144] width 146 height 9
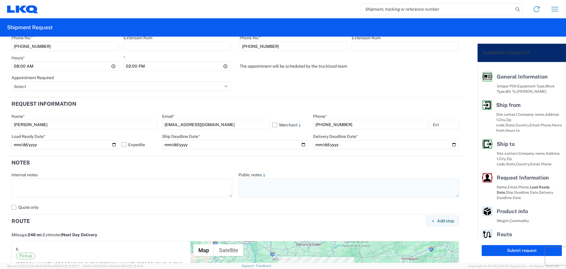
type input "[DATE]"
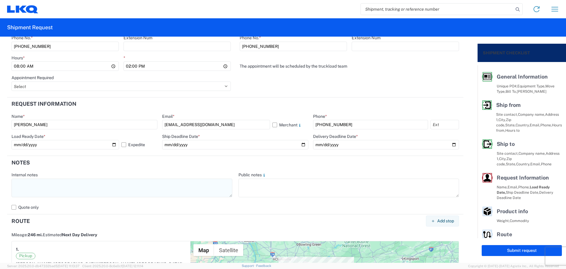
click at [81, 190] on textarea at bounding box center [121, 187] width 221 height 19
paste textarea "[EMAIL_ADDRESS][DOMAIN_NAME]"
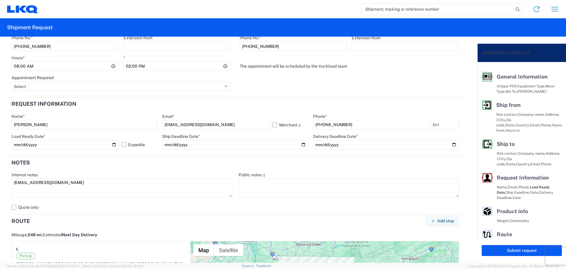
drag, startPoint x: 85, startPoint y: 183, endPoint x: 0, endPoint y: 176, distance: 85.2
click at [0, 176] on form "General Information Template PO# MMMLebanon100625 Equipment Type * Select 53’ D…" at bounding box center [239, 150] width 478 height 226
drag, startPoint x: 82, startPoint y: 184, endPoint x: 0, endPoint y: 187, distance: 82.0
click at [0, 187] on form "General Information Template PO# MMMLebanon100625 Equipment Type * Select 53’ D…" at bounding box center [239, 150] width 478 height 226
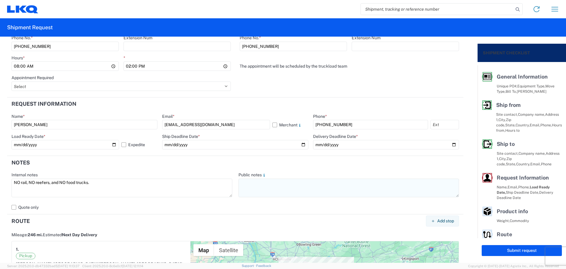
type textarea "NO rail, NO reefers, and NO food trucks."
click at [274, 186] on textarea at bounding box center [348, 187] width 221 height 19
paste textarea "NO rail, NO reefers, and NO food trucks."
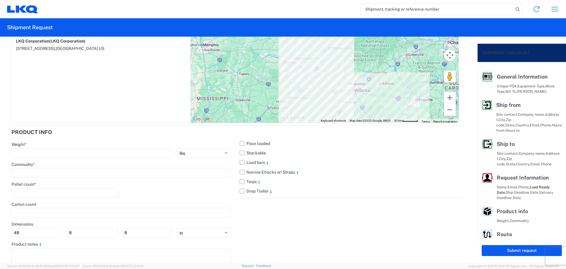
scroll to position [556, 0]
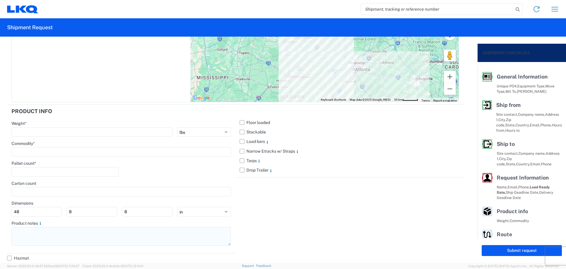
type textarea "NO rail, NO reefers, and NO food trucks."
click at [37, 233] on textarea at bounding box center [120, 236] width 219 height 19
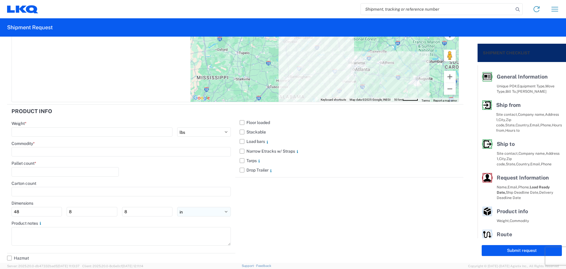
paste textarea "NO rail, NO reefers, and NO food trucks."
type textarea "NO rail, NO reefers, and NO food trucks."
click at [240, 131] on label "Stackable" at bounding box center [349, 131] width 219 height 9
click at [0, 0] on input "Stackable" at bounding box center [0, 0] width 0 height 0
click at [44, 131] on input "number" at bounding box center [91, 131] width 161 height 9
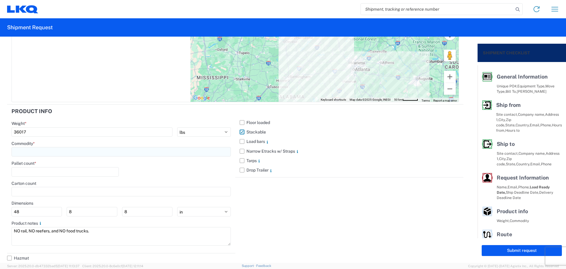
type input "36017"
click at [43, 149] on input at bounding box center [120, 151] width 219 height 9
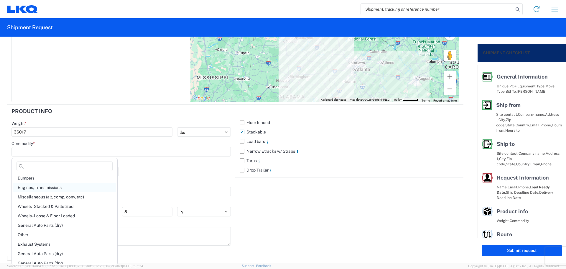
click at [55, 188] on div "Engines, Transmissions" at bounding box center [64, 186] width 103 height 9
type input "Engines, Transmissions"
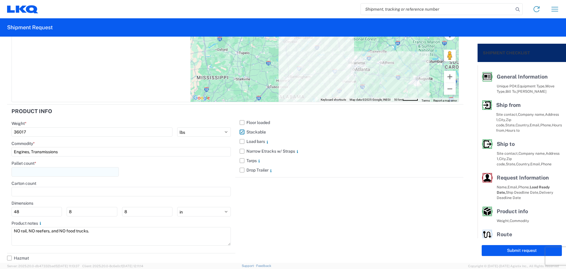
click at [45, 167] on input "number" at bounding box center [64, 171] width 107 height 9
type input "47"
click at [196, 181] on div "Carton count" at bounding box center [120, 182] width 219 height 5
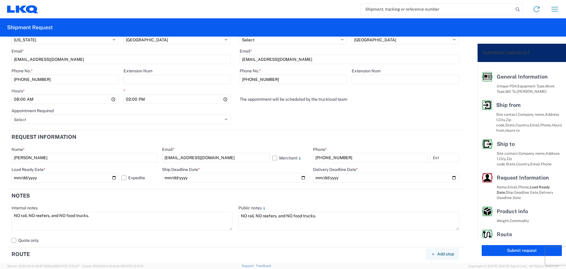
scroll to position [241, 0]
click at [384, 157] on input "[PHONE_NUMBER]" at bounding box center [370, 158] width 115 height 9
click at [224, 160] on input "[EMAIL_ADDRESS][DOMAIN_NAME]" at bounding box center [216, 158] width 108 height 9
click at [103, 160] on input "[PERSON_NAME]" at bounding box center [84, 158] width 146 height 9
click at [118, 141] on header "Request Information" at bounding box center [235, 137] width 456 height 13
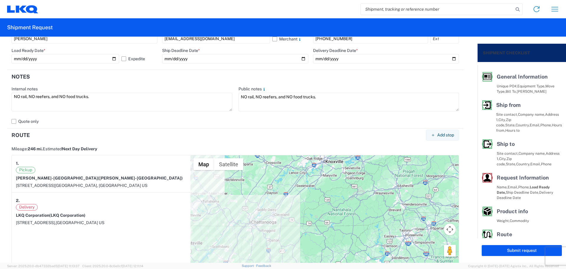
scroll to position [320, 0]
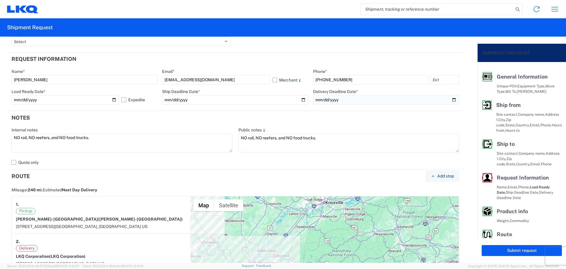
click at [449, 98] on input "[DATE]" at bounding box center [386, 99] width 146 height 9
type input "[DATE]"
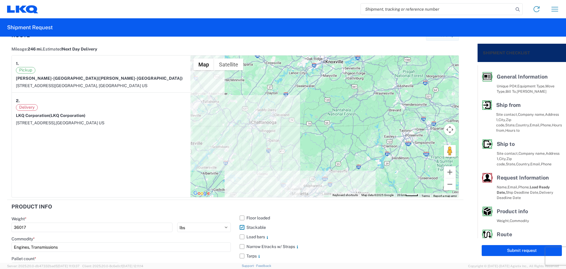
scroll to position [477, 0]
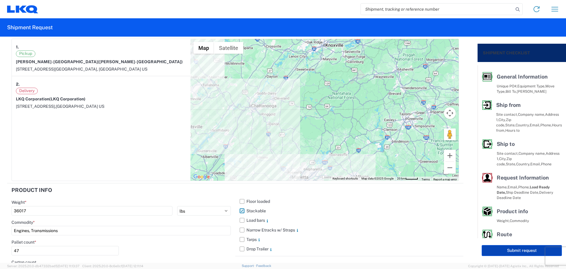
click at [493, 247] on button "Submit request" at bounding box center [522, 250] width 80 height 11
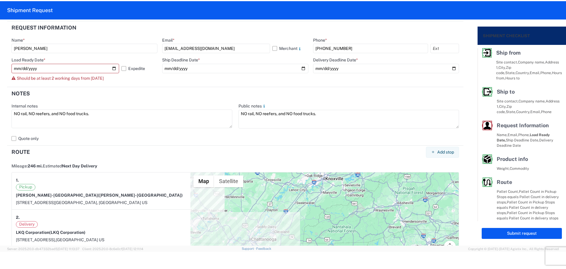
scroll to position [249, 0]
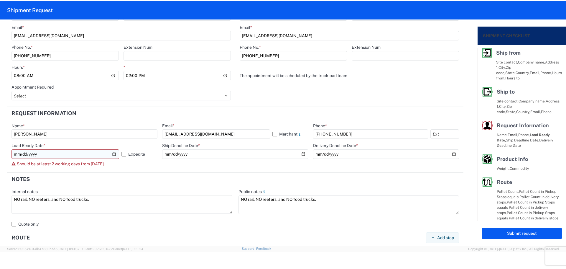
click at [113, 153] on input "[DATE]" at bounding box center [65, 153] width 108 height 9
type input "[DATE]"
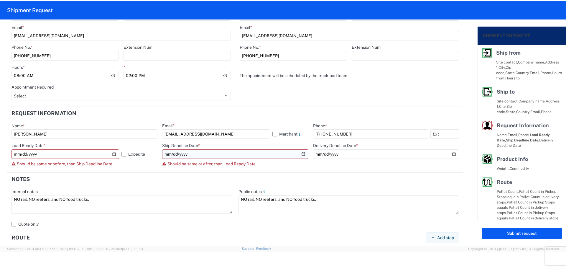
click at [300, 153] on input "[DATE]" at bounding box center [235, 153] width 146 height 9
type input "[DATE]"
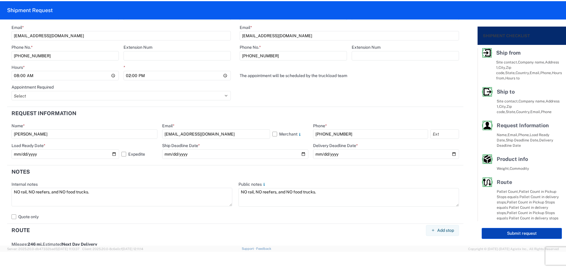
click at [519, 232] on button "Submit request" at bounding box center [522, 233] width 80 height 11
